Goal: Task Accomplishment & Management: Manage account settings

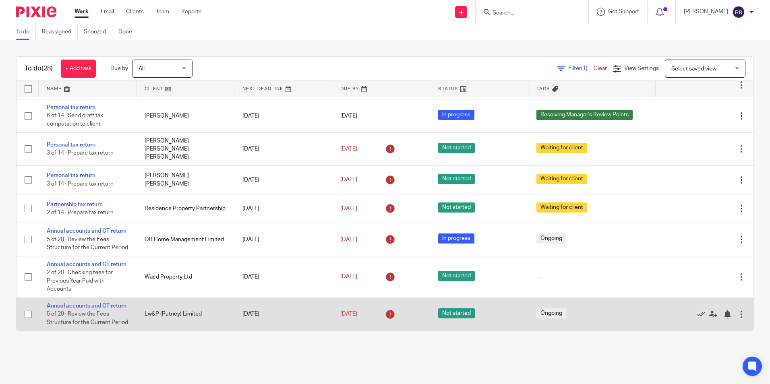
scroll to position [845, 0]
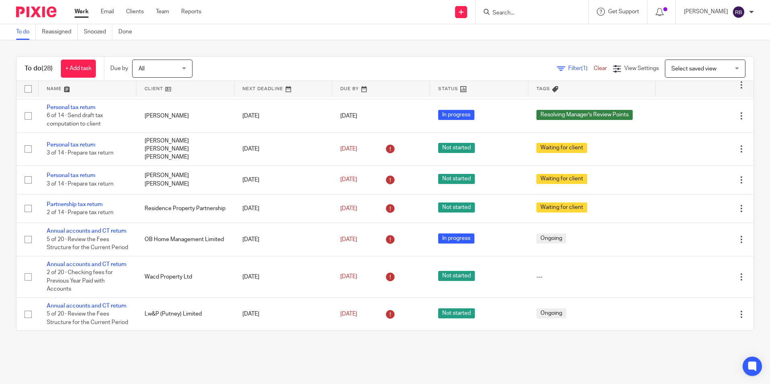
click at [494, 7] on div at bounding box center [531, 12] width 94 height 10
click at [500, 11] on input "Search" at bounding box center [528, 13] width 73 height 7
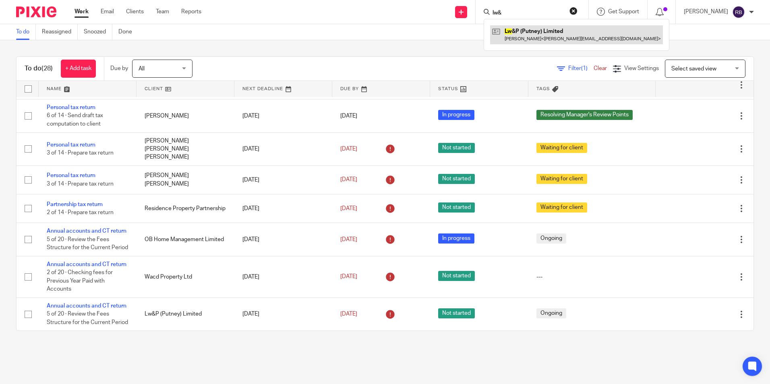
type input "lw&"
click at [568, 37] on link at bounding box center [576, 34] width 173 height 19
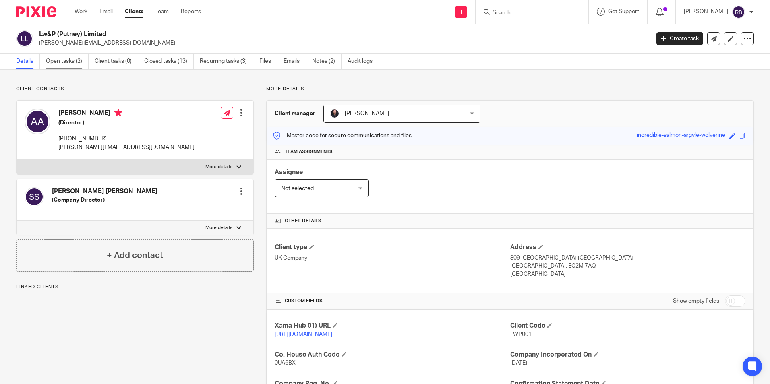
click at [81, 61] on link "Open tasks (2)" at bounding box center [67, 62] width 43 height 16
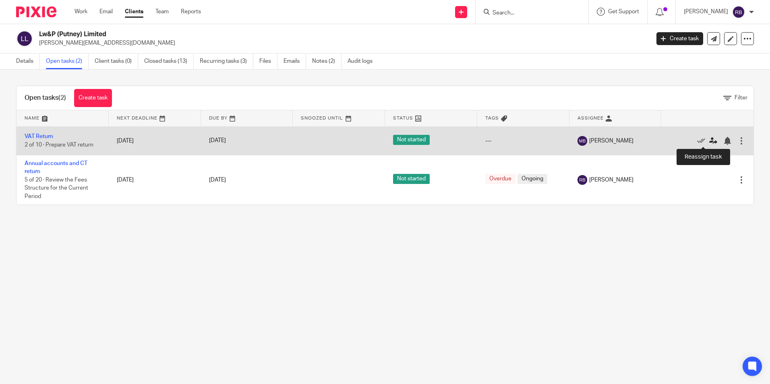
click at [709, 143] on icon at bounding box center [713, 141] width 8 height 8
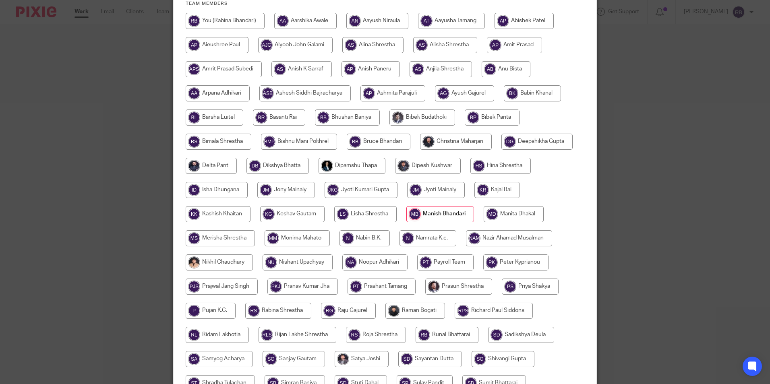
scroll to position [40, 0]
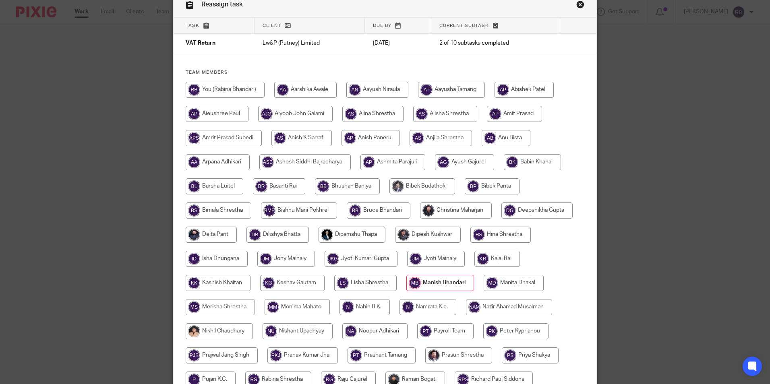
drag, startPoint x: 231, startPoint y: 87, endPoint x: 239, endPoint y: 91, distance: 8.8
click at [231, 87] on input "radio" at bounding box center [225, 90] width 79 height 16
radio input "true"
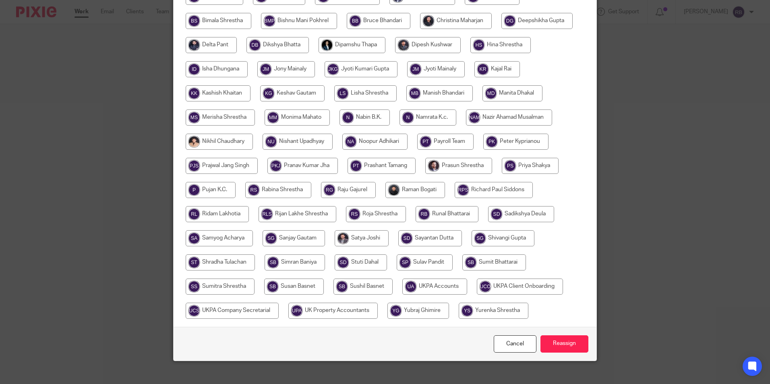
scroll to position [239, 0]
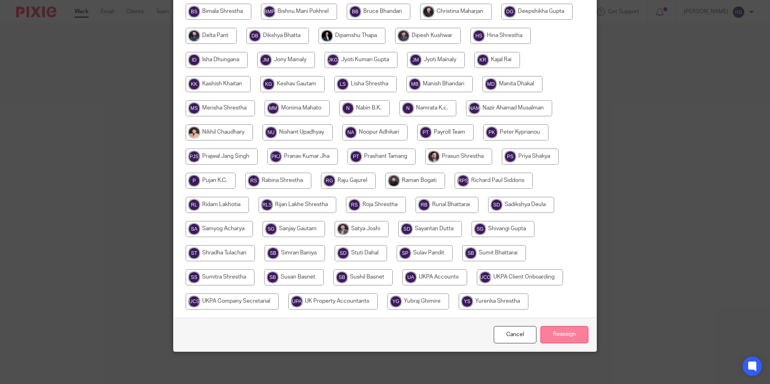
click at [564, 333] on input "Reassign" at bounding box center [565, 334] width 48 height 17
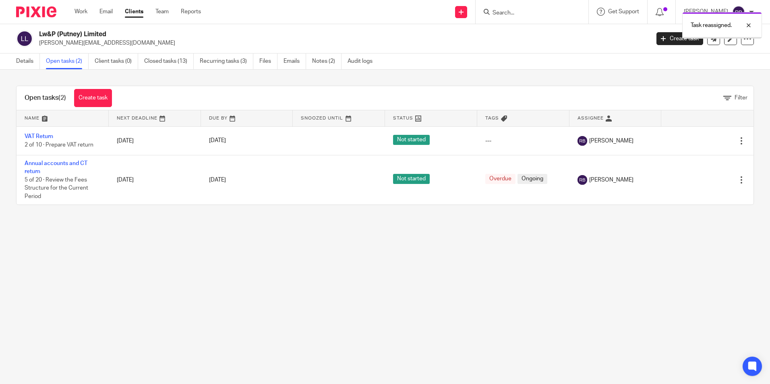
click at [56, 16] on img at bounding box center [36, 11] width 40 height 11
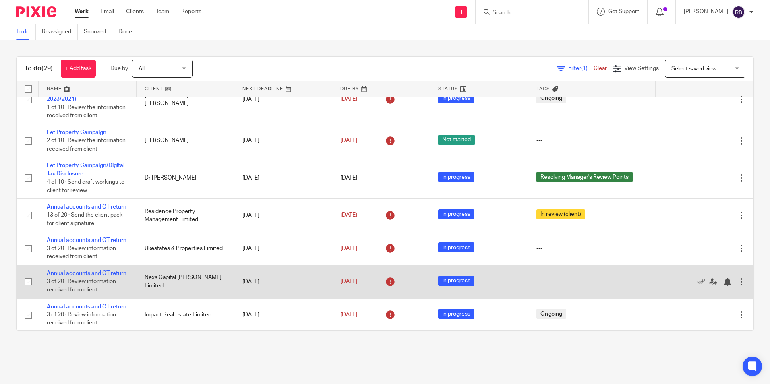
scroll to position [81, 0]
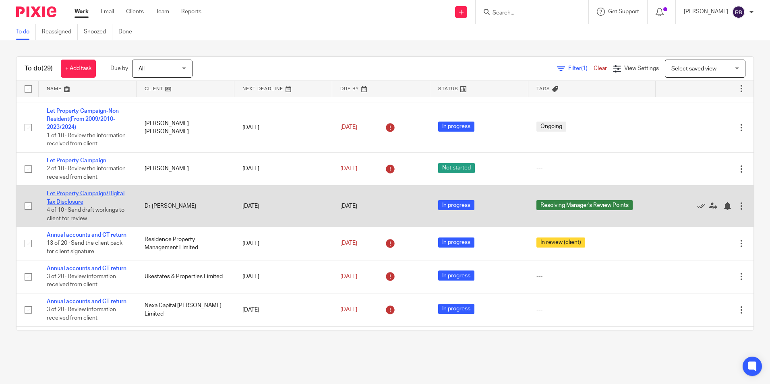
click at [112, 205] on link "Let Property Campaign/Digital Tax Disclosure" at bounding box center [86, 198] width 78 height 14
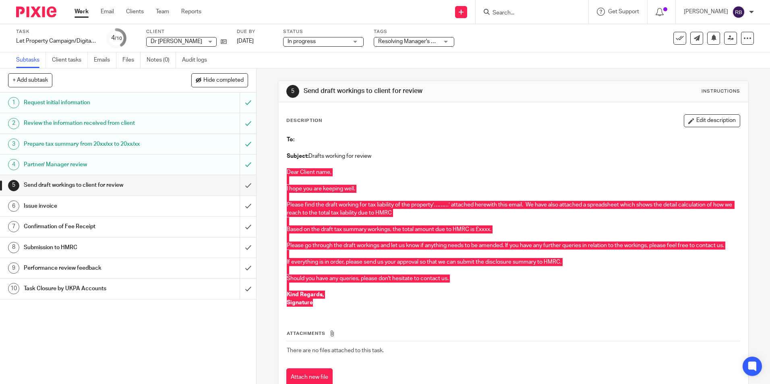
drag, startPoint x: 283, startPoint y: 171, endPoint x: 488, endPoint y: 304, distance: 244.4
click at [488, 304] on div "To: Subject: Drafts working for review Dear Client name, I hope you are keeping…" at bounding box center [513, 223] width 461 height 182
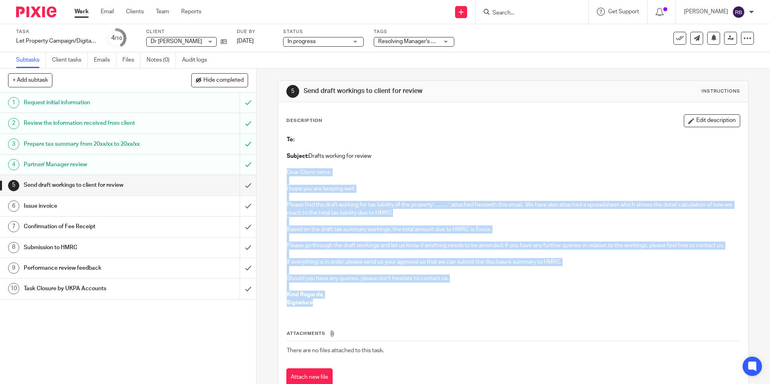
copy div "Dear Client name, I hope you are keeping well. Please find the draft working fo…"
drag, startPoint x: 308, startPoint y: 153, endPoint x: 374, endPoint y: 154, distance: 65.7
click at [374, 154] on p "Subject: Drafts working for review" at bounding box center [513, 156] width 453 height 8
copy p "Drafts working for review"
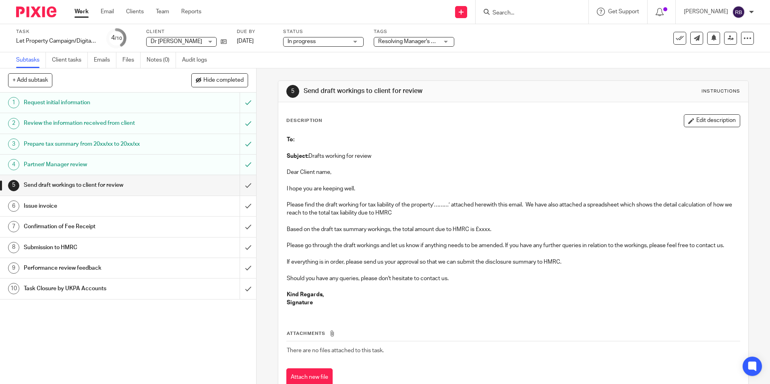
click at [531, 16] on input "Search" at bounding box center [528, 13] width 73 height 7
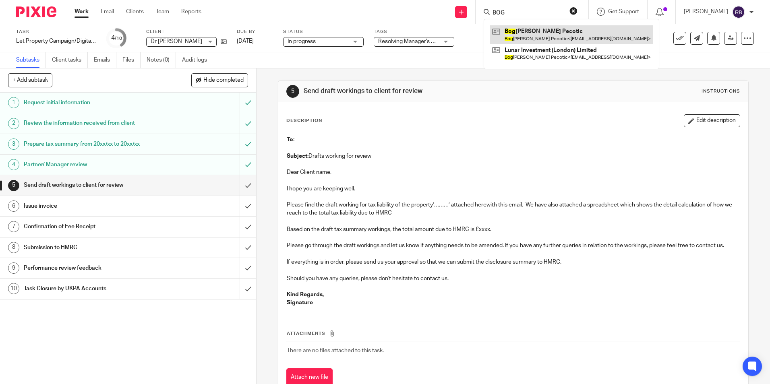
type input "BOG"
click at [566, 31] on link at bounding box center [571, 34] width 163 height 19
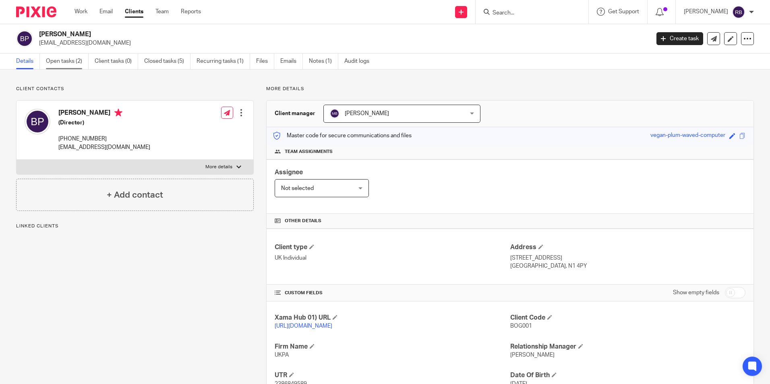
click at [64, 54] on link "Open tasks (2)" at bounding box center [67, 62] width 43 height 16
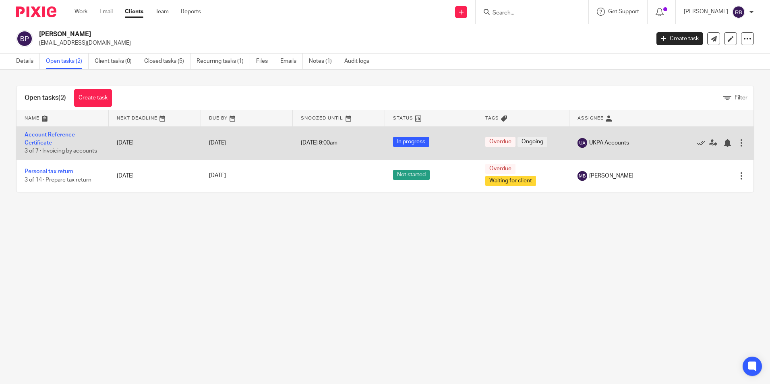
click at [63, 133] on link "Account Reference Certificate" at bounding box center [50, 139] width 50 height 14
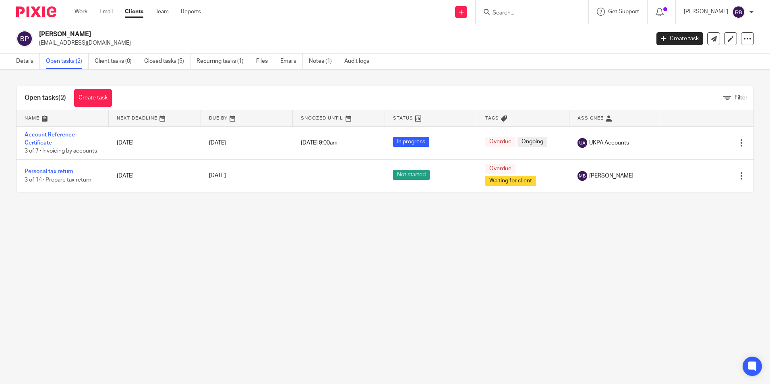
click at [512, 6] on div at bounding box center [532, 12] width 113 height 24
click at [513, 10] on input "Search" at bounding box center [528, 13] width 73 height 7
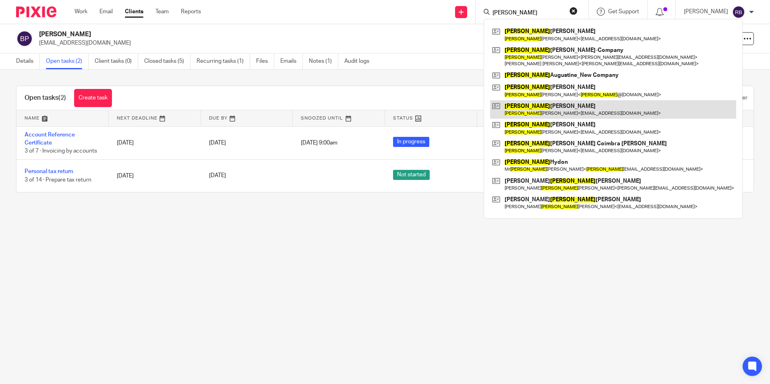
type input "jonathan"
click at [556, 114] on link at bounding box center [613, 109] width 246 height 19
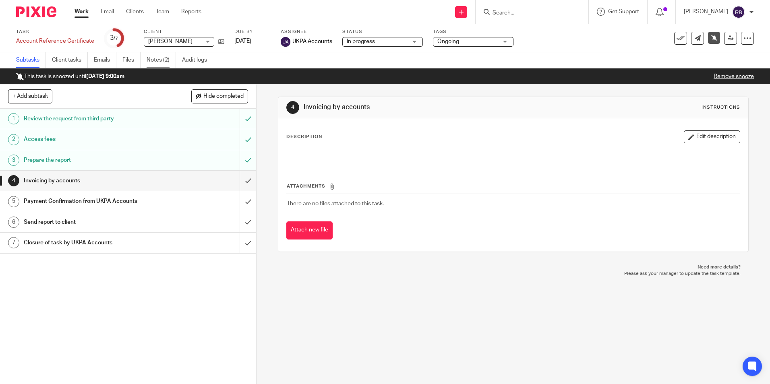
click at [169, 56] on link "Notes (2)" at bounding box center [161, 60] width 29 height 16
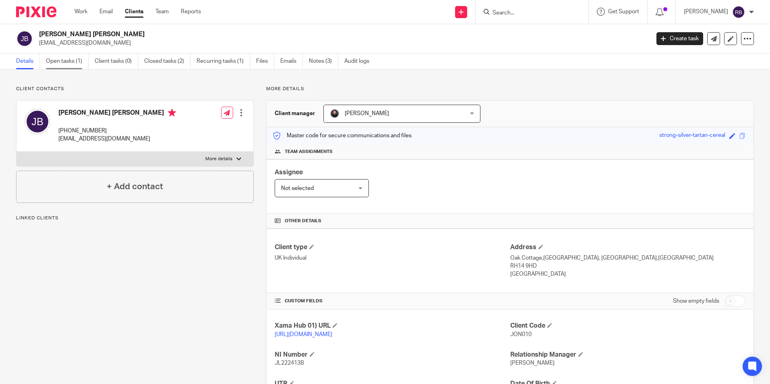
click at [60, 58] on link "Open tasks (1)" at bounding box center [67, 62] width 43 height 16
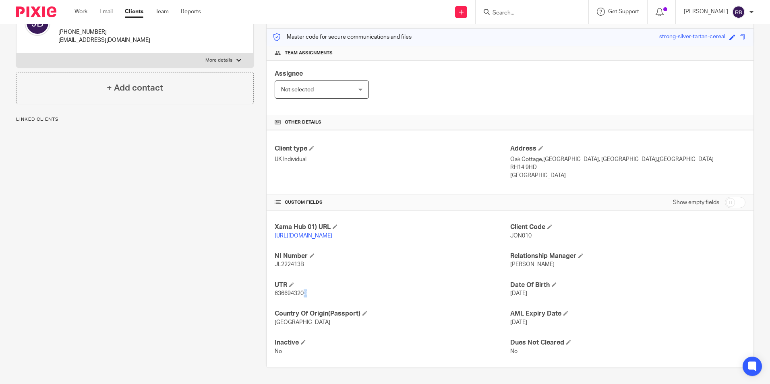
click at [303, 293] on span "6366943203" at bounding box center [291, 294] width 32 height 6
drag, startPoint x: 303, startPoint y: 293, endPoint x: 301, endPoint y: 337, distance: 44.4
click at [301, 337] on div "Xama Hub 01) URL https://platform.xamatech.com/portal/crm/clients/4d4f65a0-4ca1…" at bounding box center [510, 289] width 487 height 157
drag, startPoint x: 303, startPoint y: 264, endPoint x: 274, endPoint y: 264, distance: 29.4
click at [275, 264] on p "JL222413B" at bounding box center [392, 265] width 235 height 8
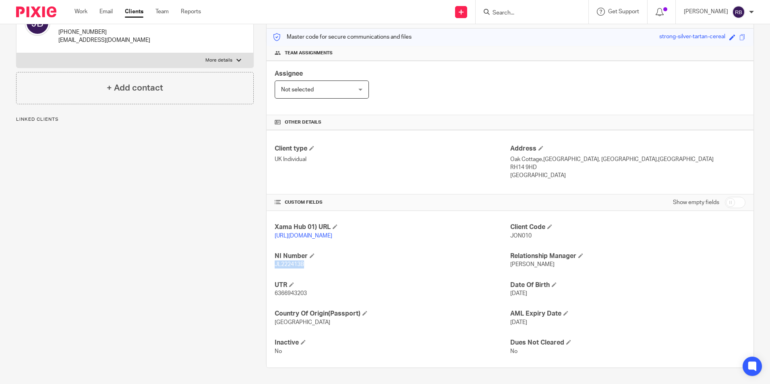
copy span "JL222413B"
